Goal: Navigation & Orientation: Find specific page/section

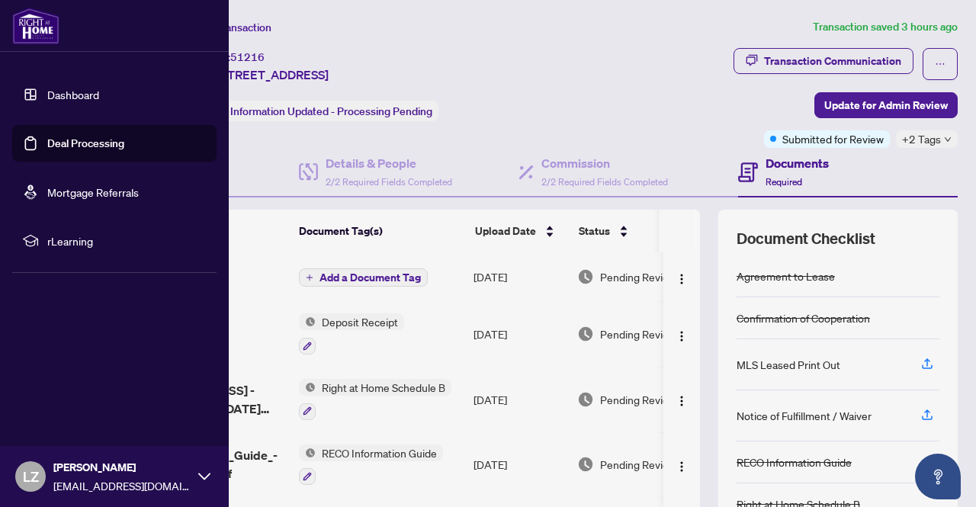
click at [62, 101] on link "Dashboard" at bounding box center [73, 95] width 52 height 14
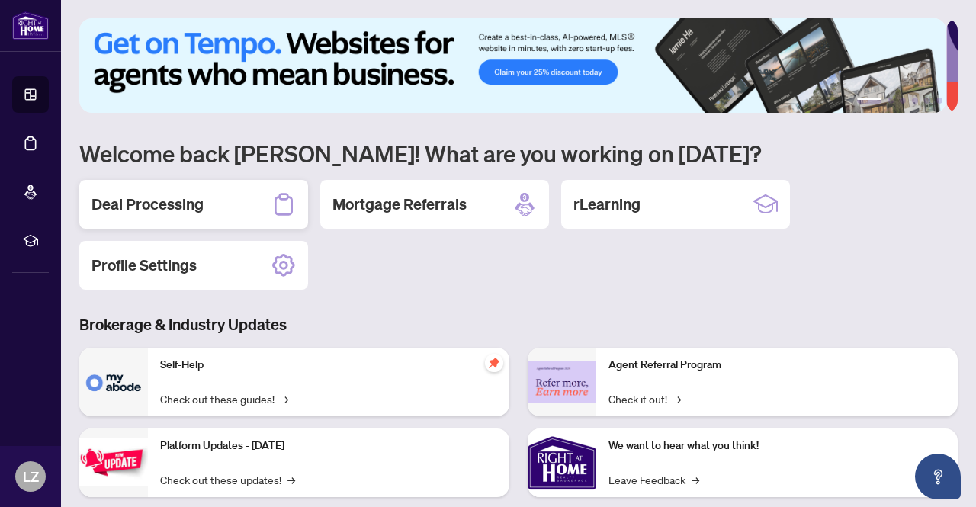
click at [244, 211] on div "Deal Processing" at bounding box center [193, 204] width 229 height 49
